Goal: Information Seeking & Learning: Find specific fact

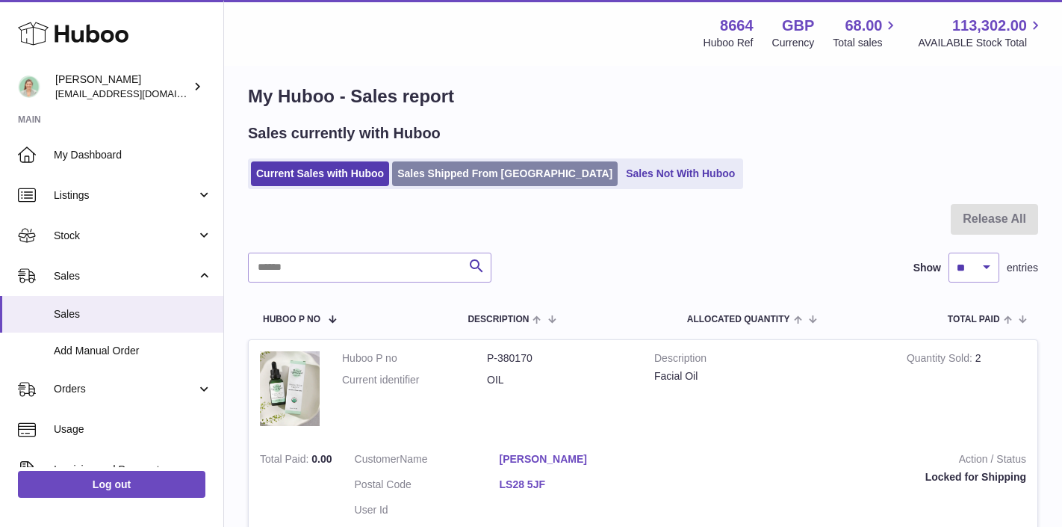
click at [423, 170] on link "Sales Shipped From [GEOGRAPHIC_DATA]" at bounding box center [505, 173] width 226 height 25
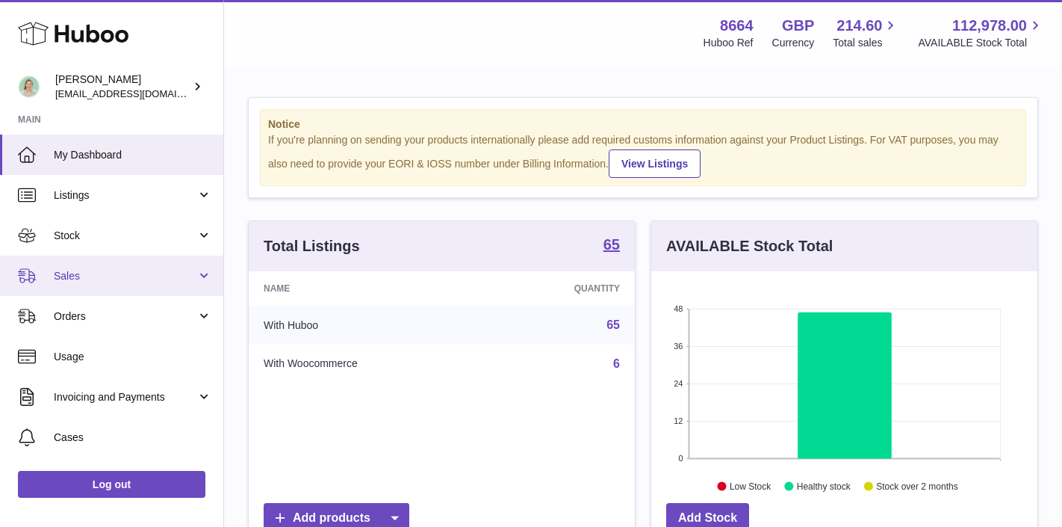
scroll to position [233, 386]
click at [115, 282] on span "Sales" at bounding box center [125, 276] width 143 height 14
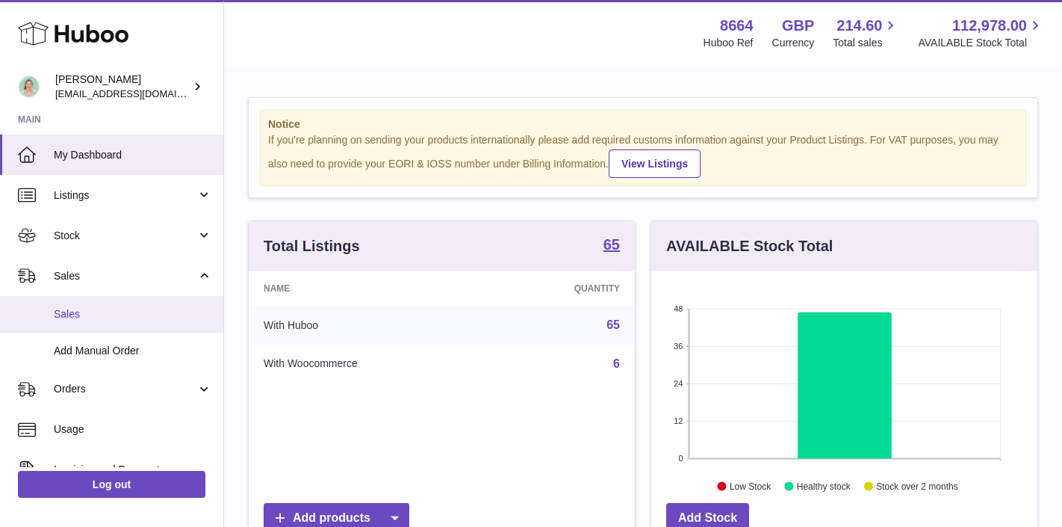
click at [94, 327] on link "Sales" at bounding box center [111, 314] width 223 height 37
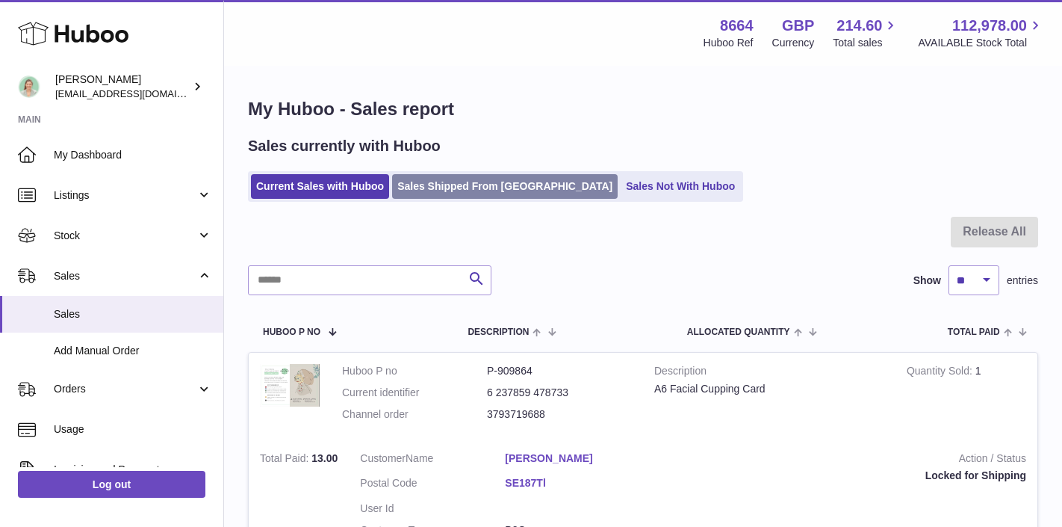
click at [425, 179] on link "Sales Shipped From [GEOGRAPHIC_DATA]" at bounding box center [505, 186] width 226 height 25
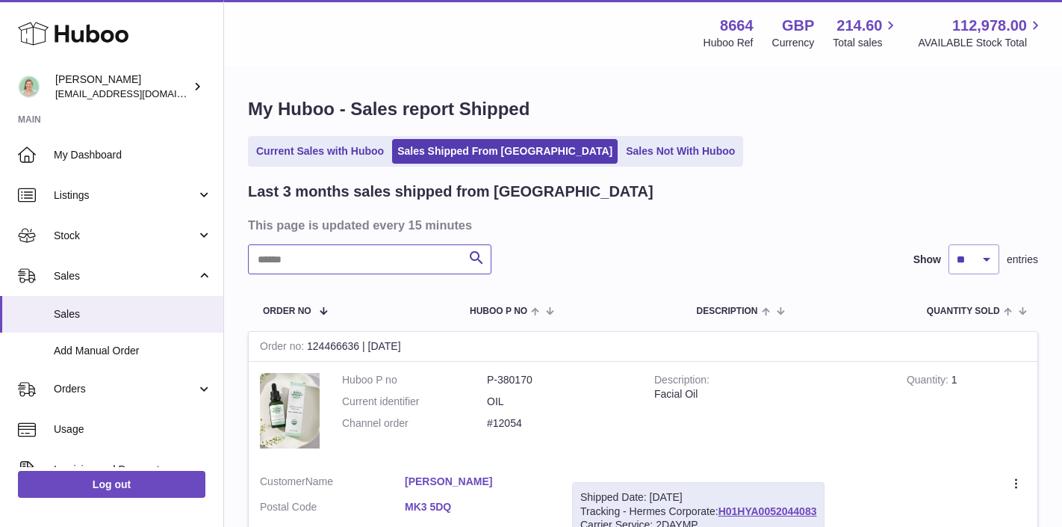
click at [323, 252] on input "text" at bounding box center [370, 259] width 244 height 30
type input "*****"
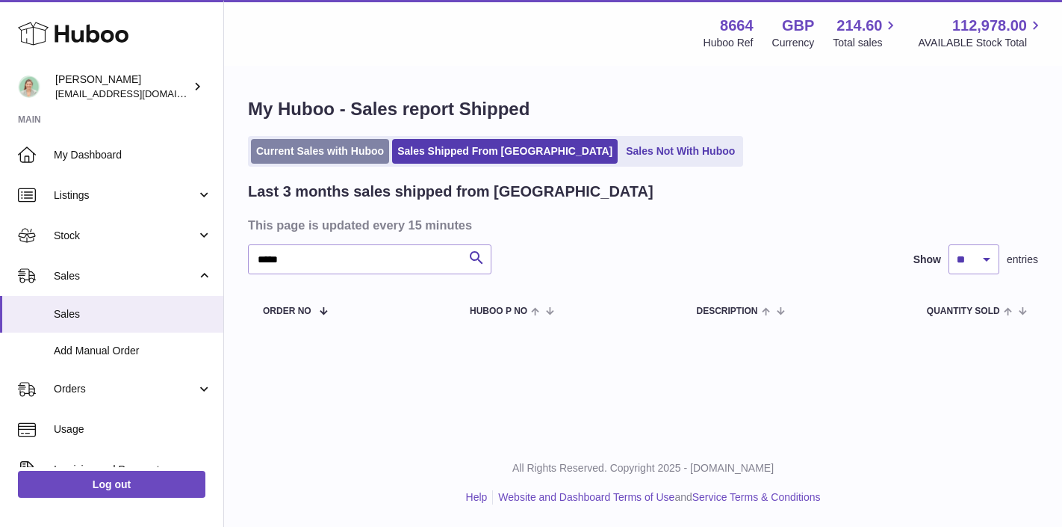
click at [316, 151] on link "Current Sales with Huboo" at bounding box center [320, 151] width 138 height 25
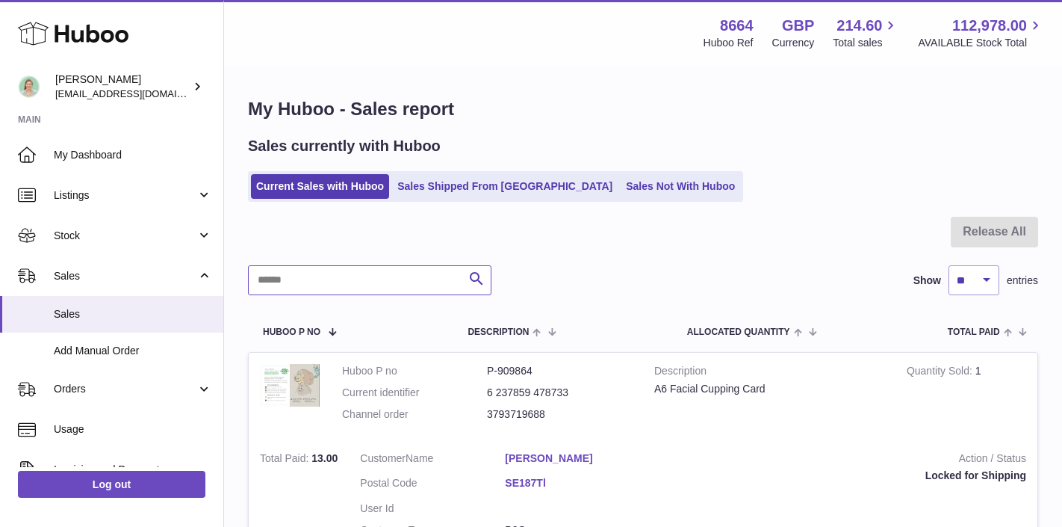
click at [344, 282] on input "text" at bounding box center [370, 280] width 244 height 30
type input "*****"
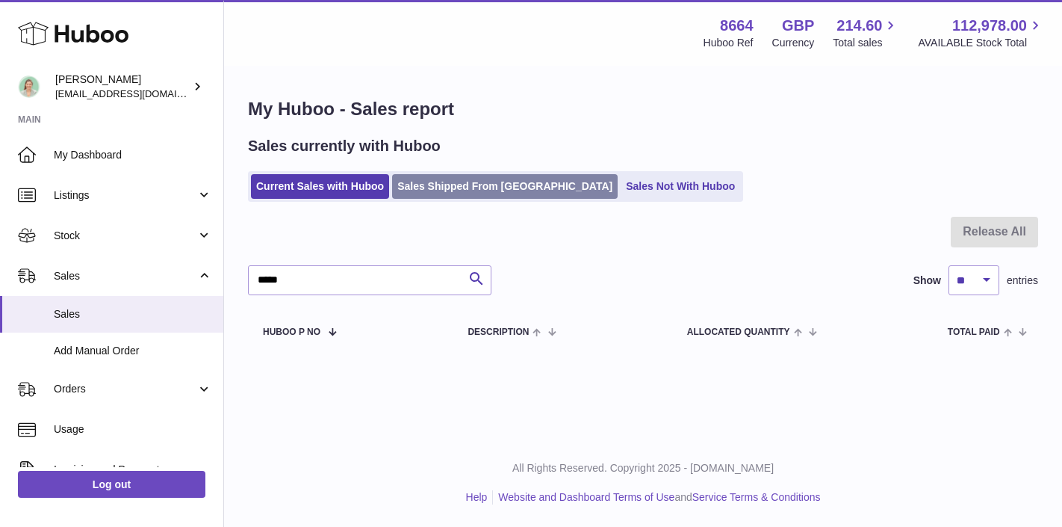
click at [454, 187] on link "Sales Shipped From [GEOGRAPHIC_DATA]" at bounding box center [505, 186] width 226 height 25
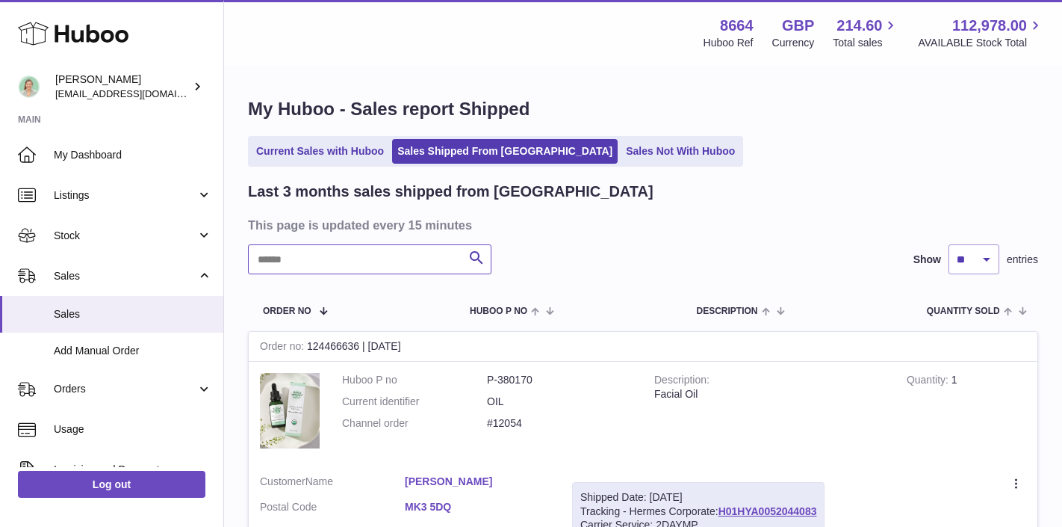
click at [338, 267] on input "text" at bounding box center [370, 259] width 244 height 30
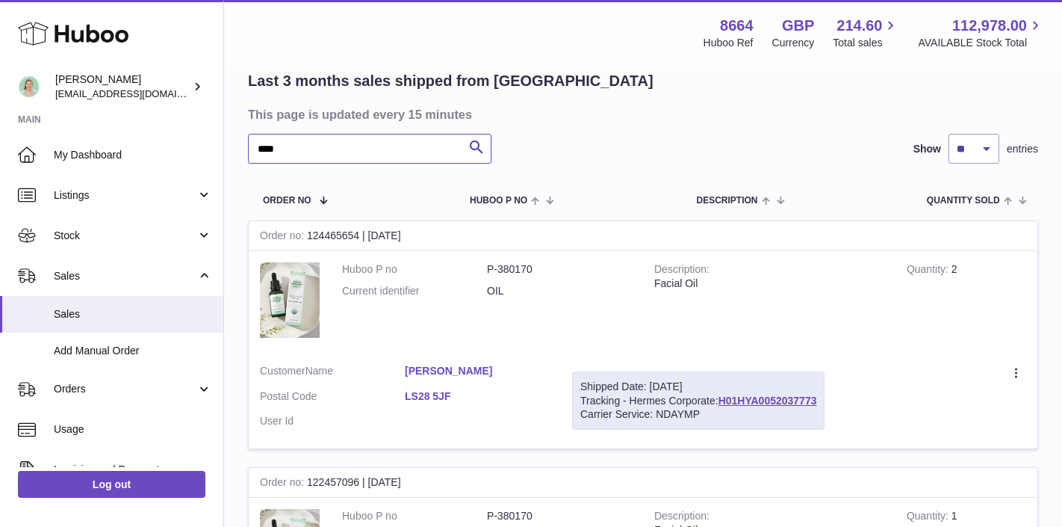
scroll to position [114, 0]
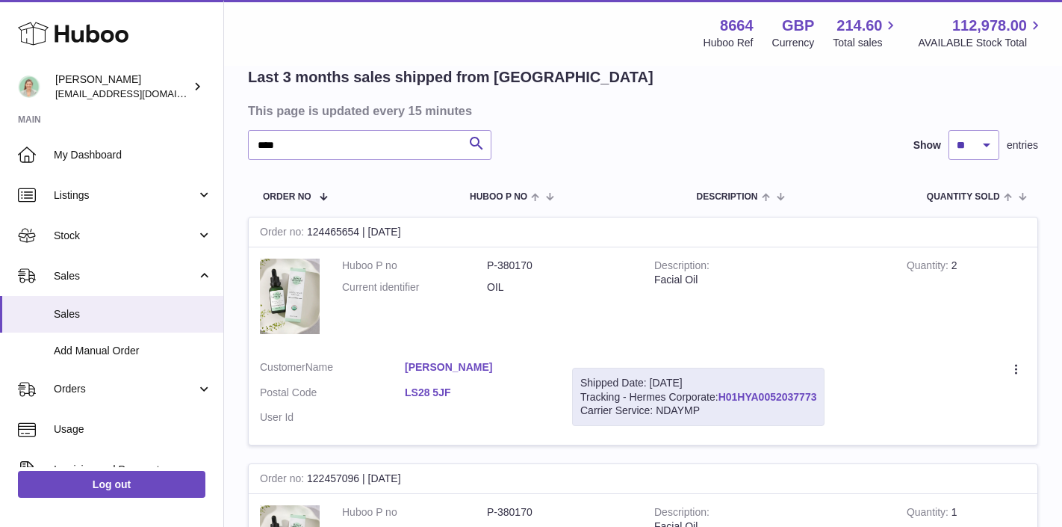
click at [778, 392] on link "H01HYA0052037773" at bounding box center [768, 397] width 99 height 12
click at [362, 146] on input "****" at bounding box center [370, 145] width 244 height 30
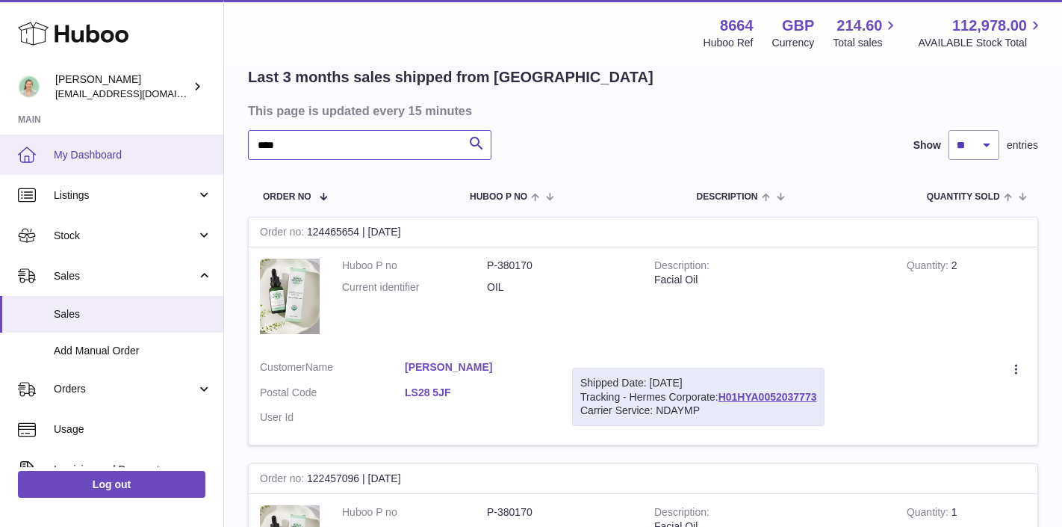
drag, startPoint x: 362, startPoint y: 146, endPoint x: 169, endPoint y: 145, distance: 192.7
paste input "**"
type input "******"
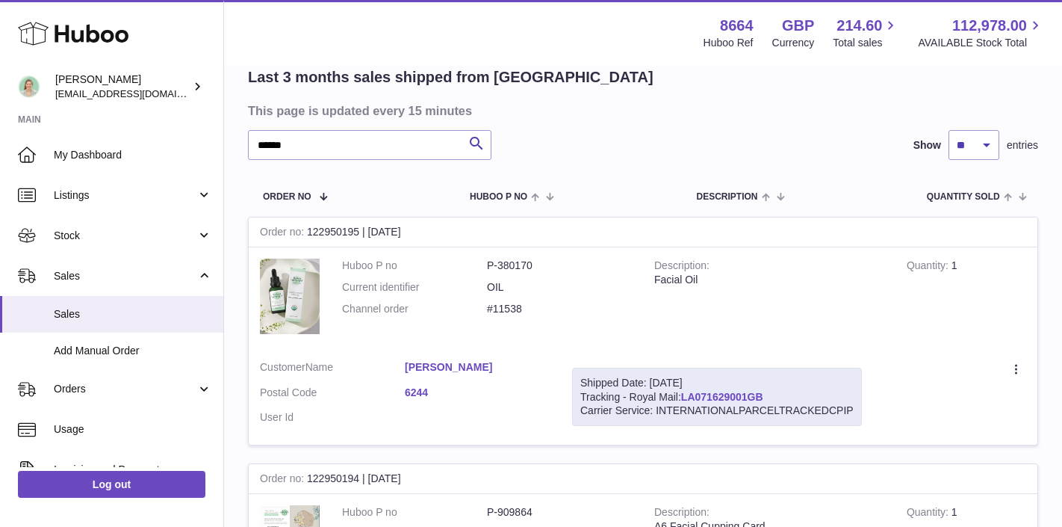
click at [710, 394] on link "LA071629001GB" at bounding box center [722, 397] width 82 height 12
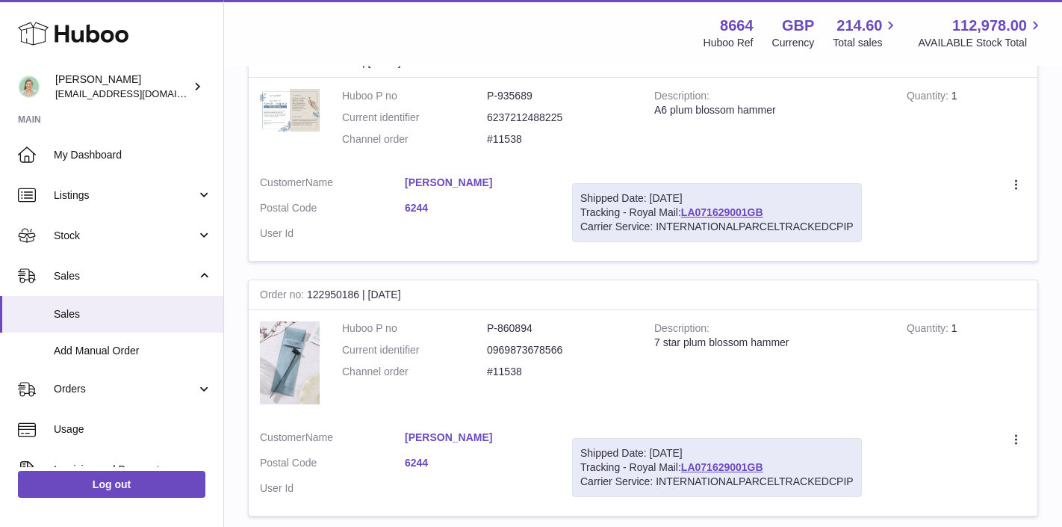
scroll to position [1587, 0]
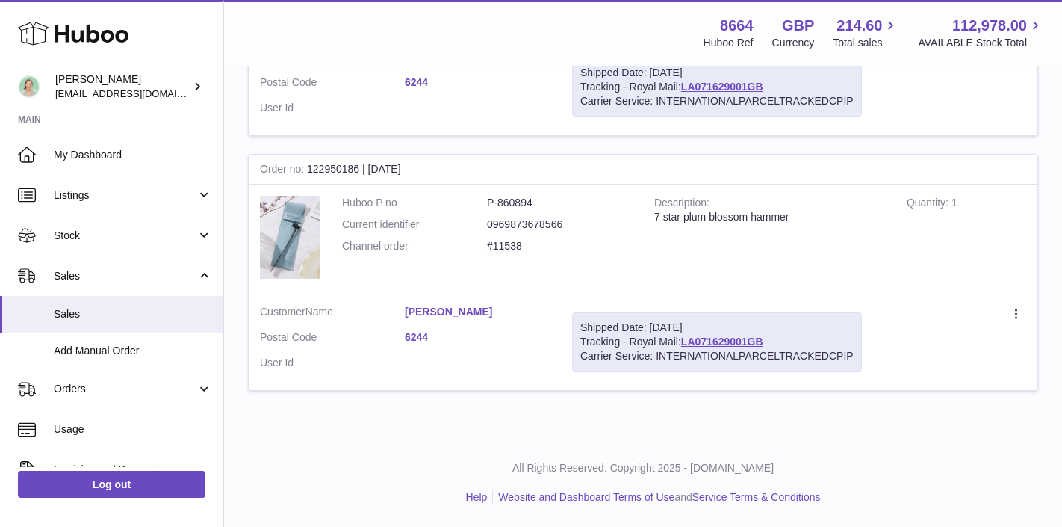
click at [460, 314] on link "[PERSON_NAME]" at bounding box center [477, 312] width 145 height 14
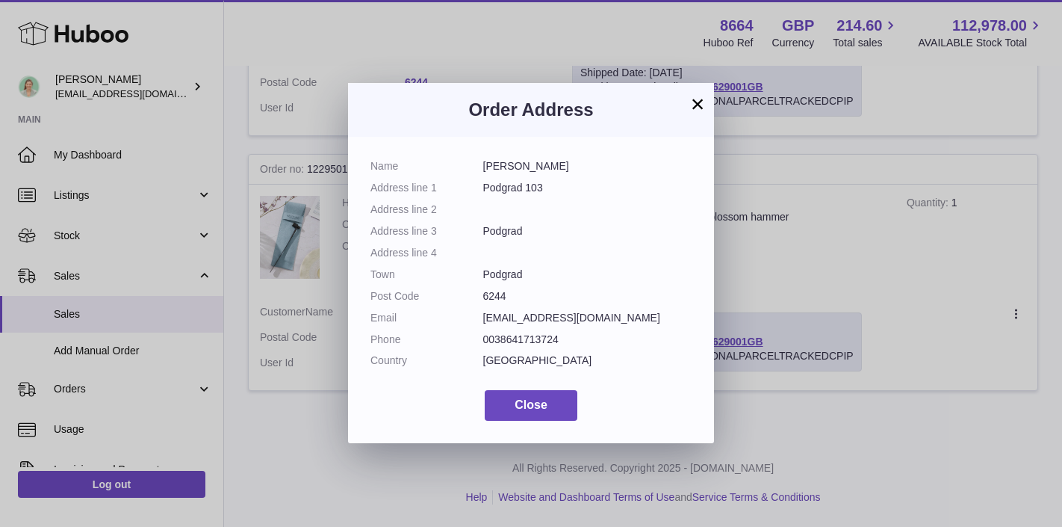
drag, startPoint x: 556, startPoint y: 362, endPoint x: 481, endPoint y: 158, distance: 218.1
click at [481, 158] on div "Name [PERSON_NAME] Address line 1 Podgrad 103 Address line 2 Address line 3 Pod…" at bounding box center [531, 290] width 366 height 306
copy dl "Name [PERSON_NAME] Address line 1 Podgrad 103 Address line 2 Address line 3 Pod…"
click at [548, 413] on button "Close" at bounding box center [531, 405] width 93 height 31
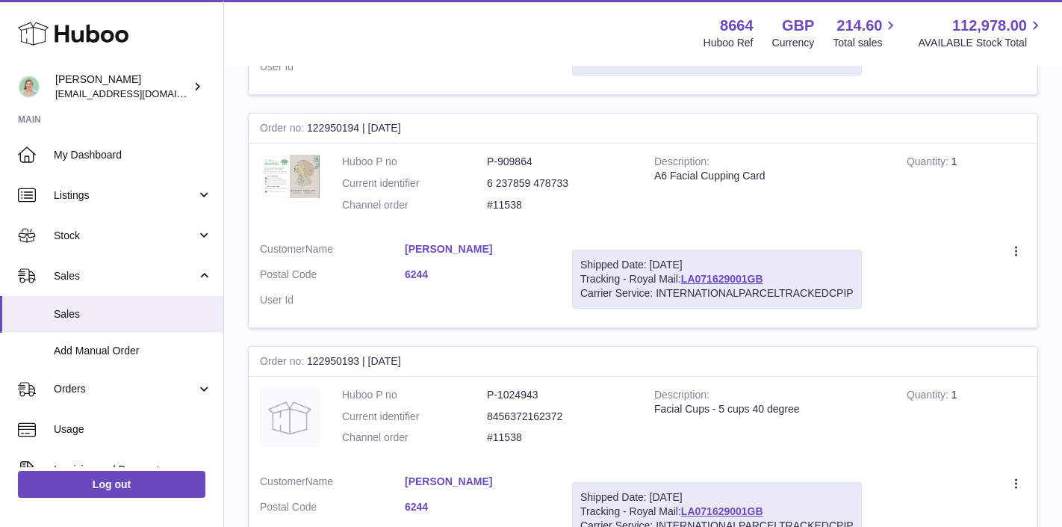
scroll to position [323, 0]
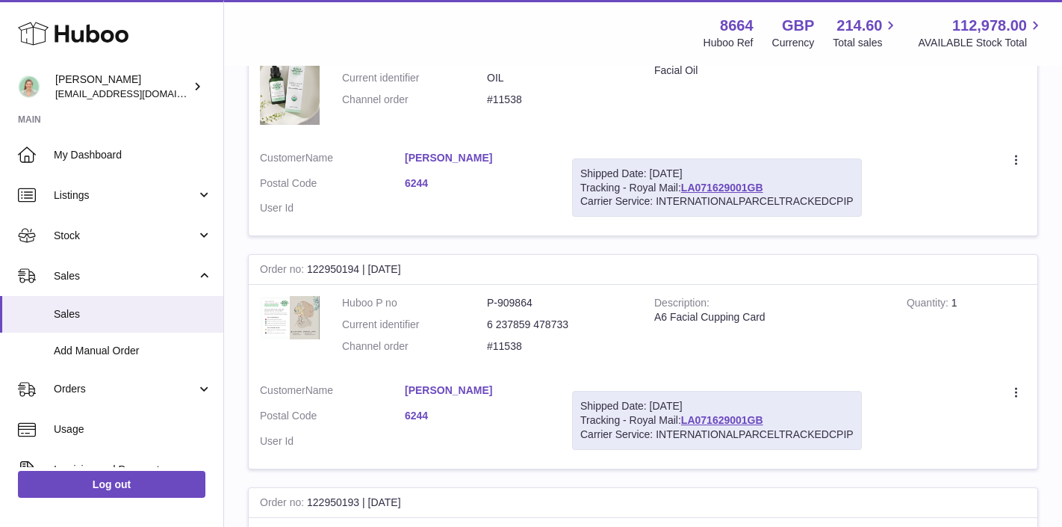
click at [458, 157] on link "[PERSON_NAME]" at bounding box center [477, 158] width 145 height 14
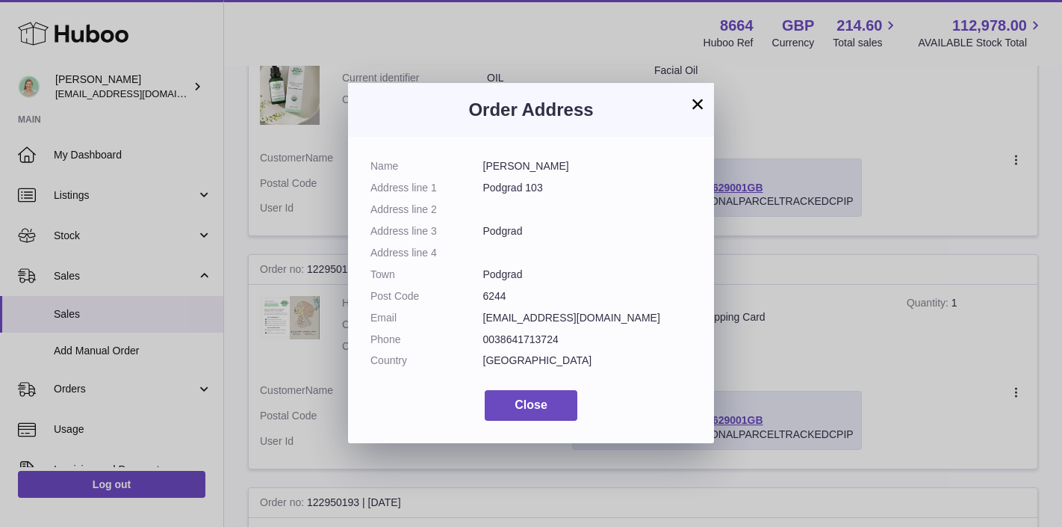
copy dl "[PERSON_NAME] Address line 1 Podgrad 103 Address line 2 Address line 3 Podgrad …"
drag, startPoint x: 548, startPoint y: 362, endPoint x: 483, endPoint y: 162, distance: 210.2
click at [483, 161] on dl "Name [PERSON_NAME] Address line 1 Podgrad 103 Address line 2 Address line 3 Pod…" at bounding box center [530, 267] width 321 height 216
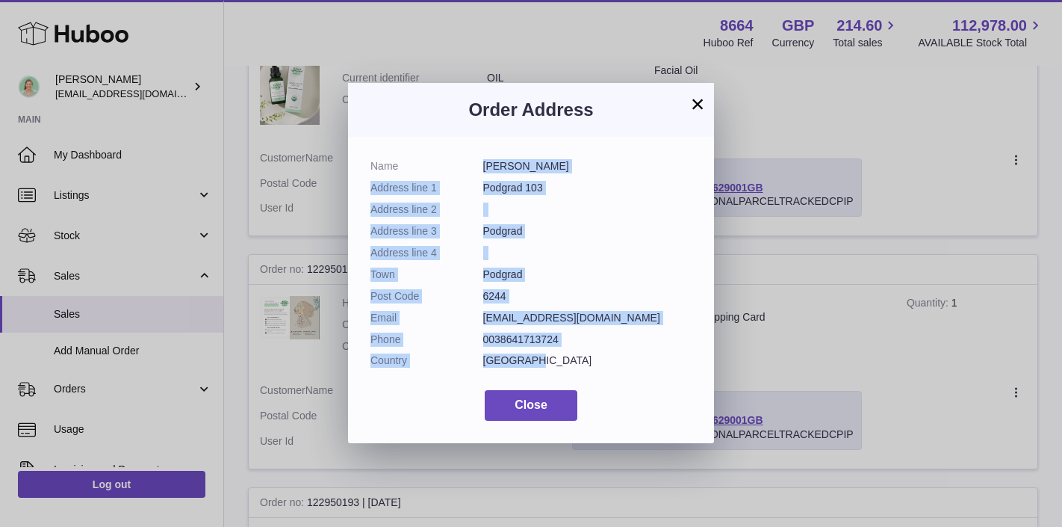
copy dl "[PERSON_NAME] Address line 1 Podgrad 103 Address line 2 Address line 3 Podgrad …"
